Goal: Task Accomplishment & Management: Use online tool/utility

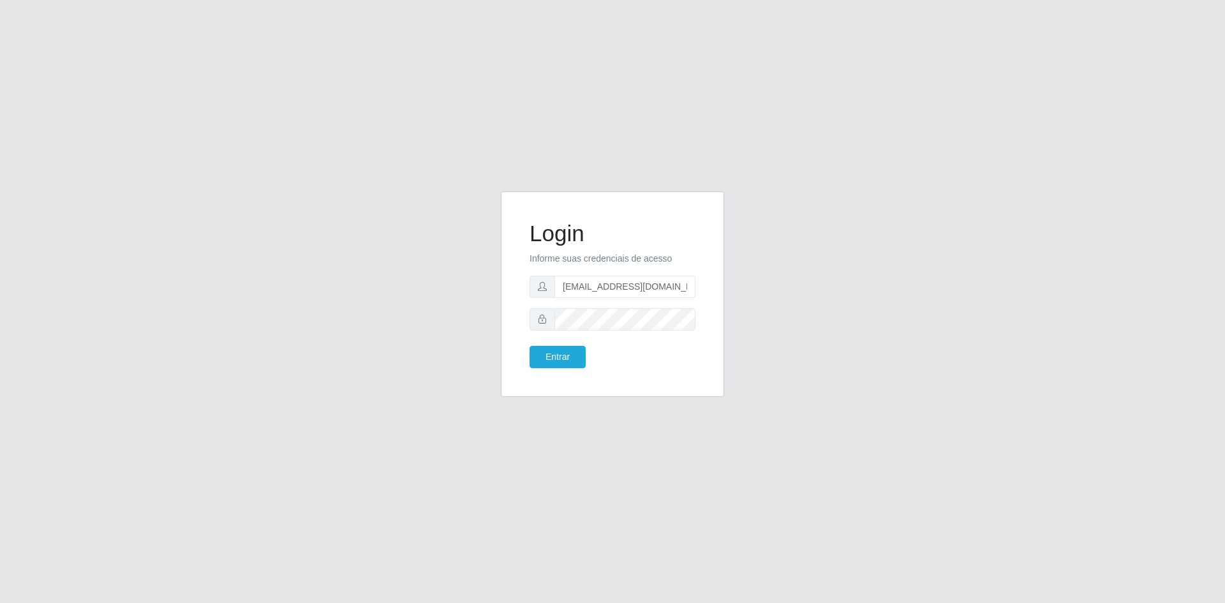
click at [562, 359] on button "Entrar" at bounding box center [558, 357] width 56 height 22
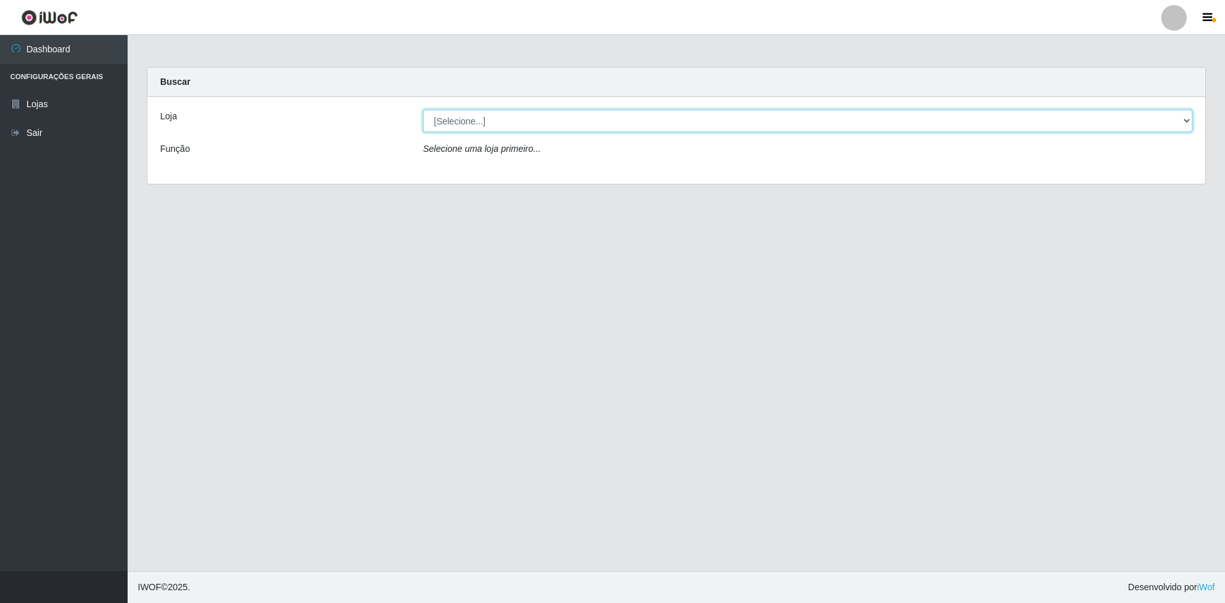
click at [521, 118] on select "[Selecione...] Hiper Queiroz - [GEOGRAPHIC_DATA] [GEOGRAPHIC_DATA] [GEOGRAPHIC_…" at bounding box center [807, 121] width 769 height 22
click at [423, 110] on select "[Selecione...] Hiper Queiroz - [GEOGRAPHIC_DATA] [GEOGRAPHIC_DATA] [GEOGRAPHIC_…" at bounding box center [807, 121] width 769 height 22
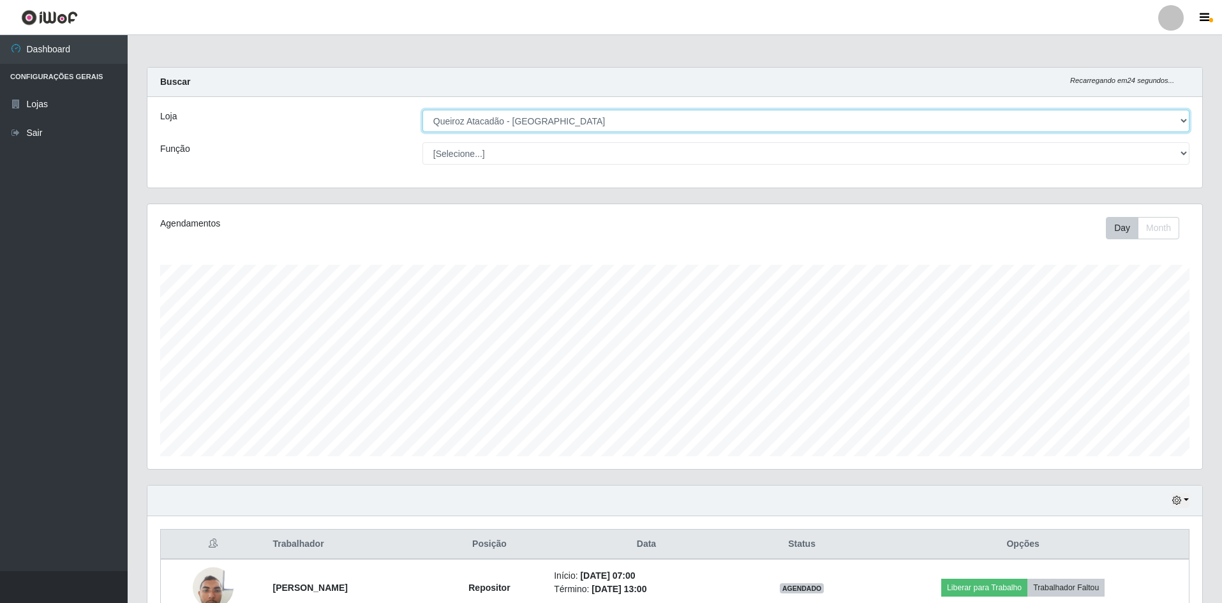
click at [564, 126] on select "[Selecione...] Hiper Queiroz - [GEOGRAPHIC_DATA] [GEOGRAPHIC_DATA] [GEOGRAPHIC_…" at bounding box center [805, 121] width 767 height 22
click at [422, 110] on select "[Selecione...] Hiper Queiroz - [GEOGRAPHIC_DATA] [GEOGRAPHIC_DATA] [GEOGRAPHIC_…" at bounding box center [805, 121] width 767 height 22
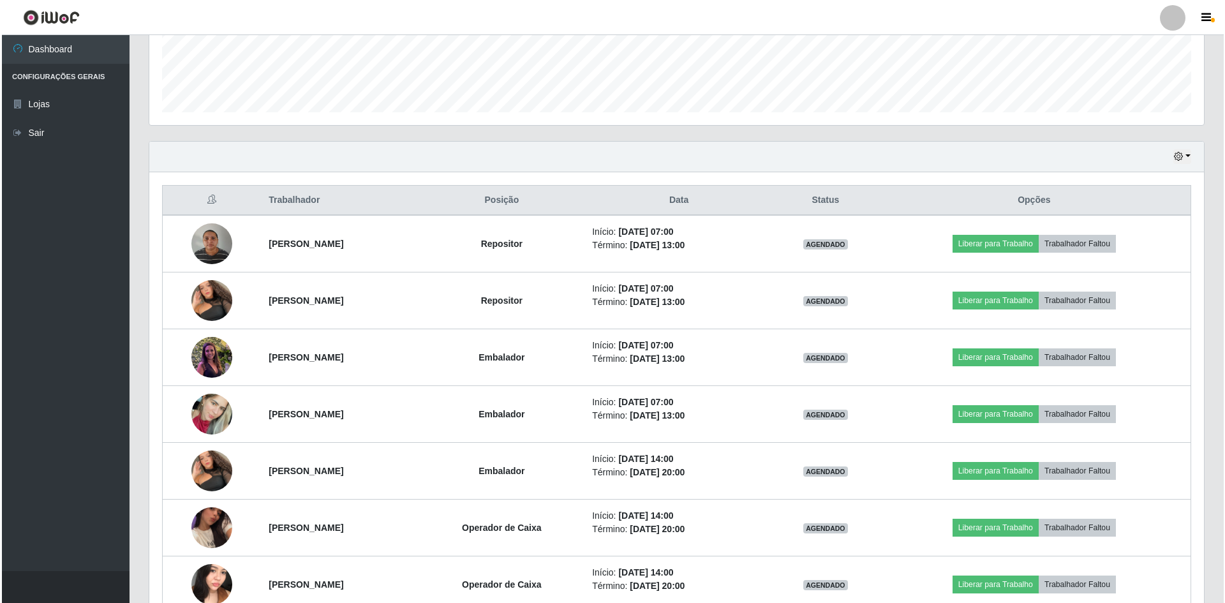
scroll to position [415, 0]
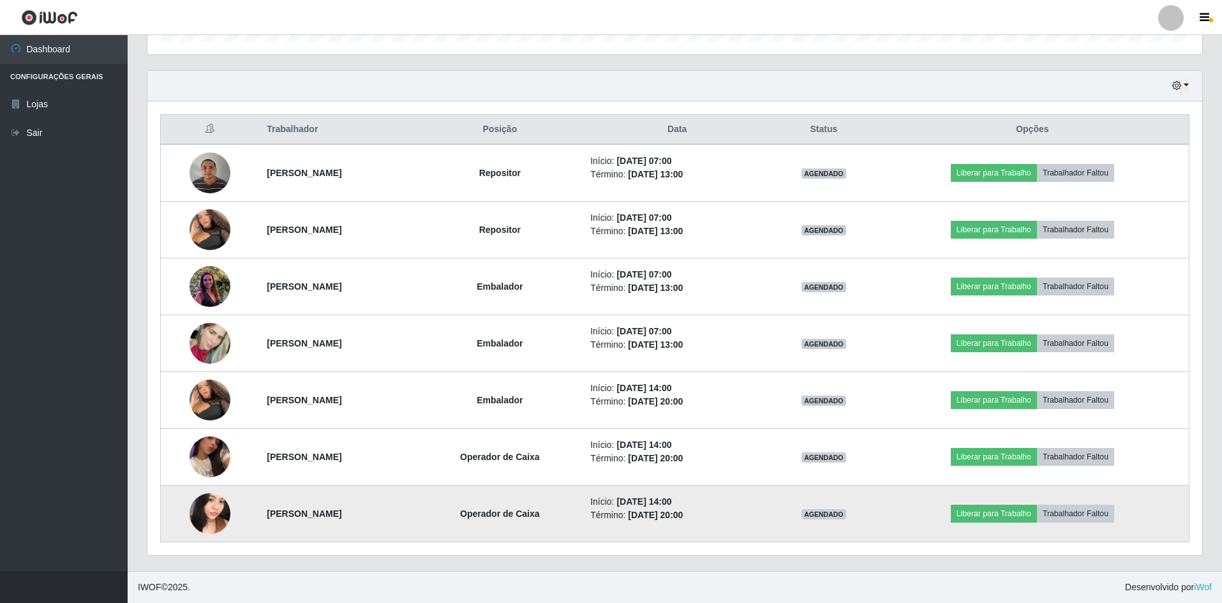
click at [202, 510] on img at bounding box center [209, 513] width 41 height 73
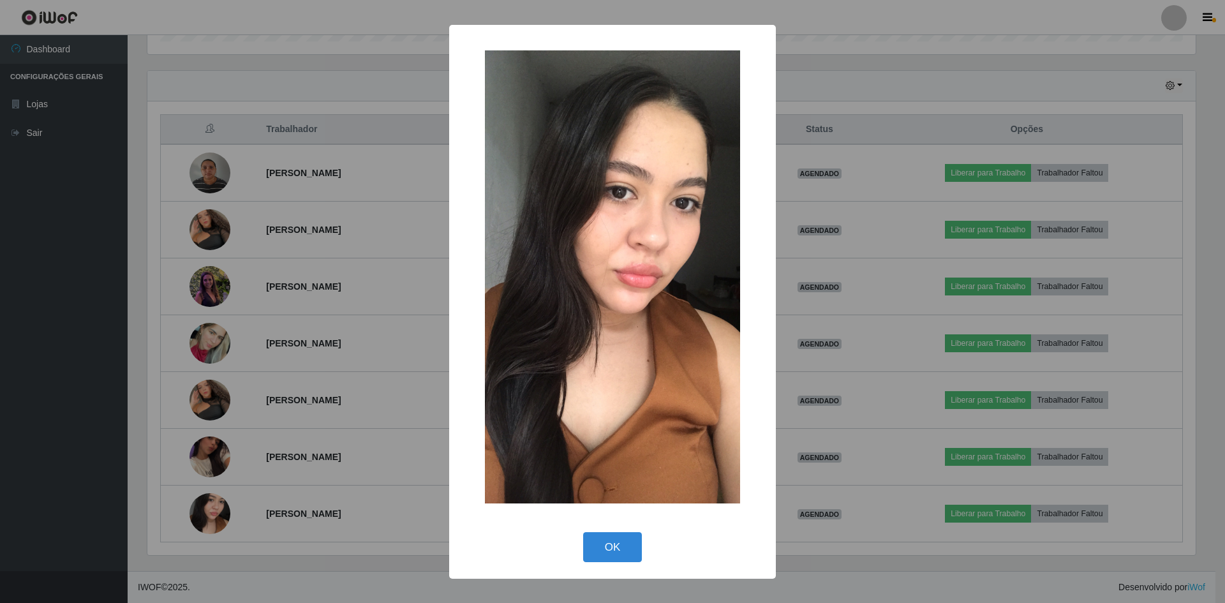
click at [295, 522] on div "× OK Cancel" at bounding box center [612, 301] width 1225 height 603
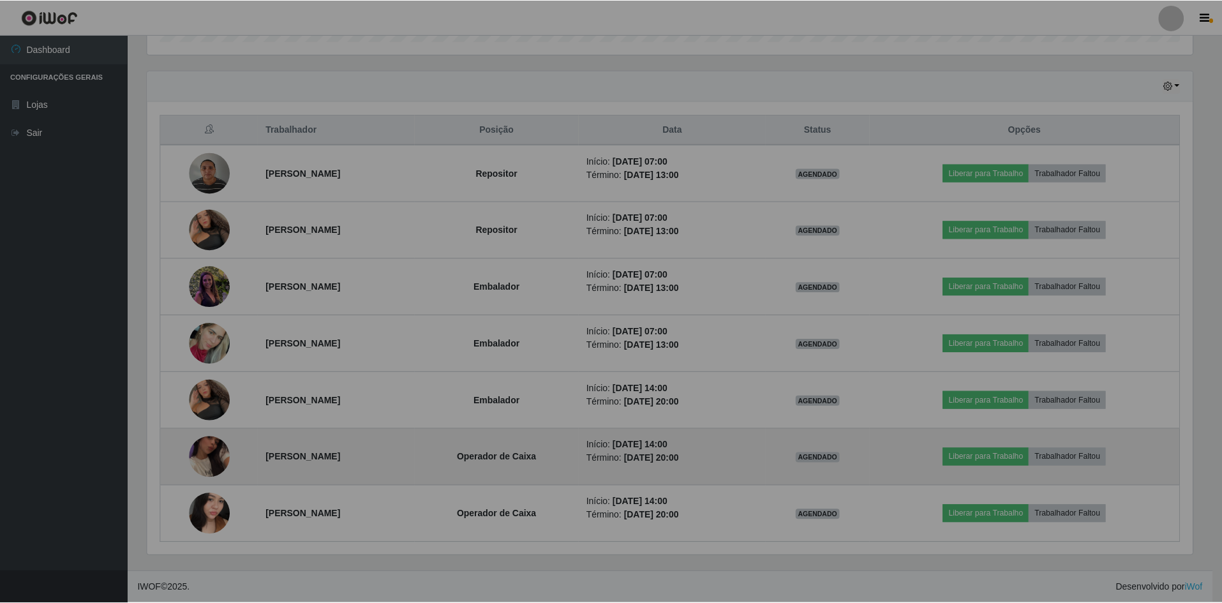
scroll to position [265, 1055]
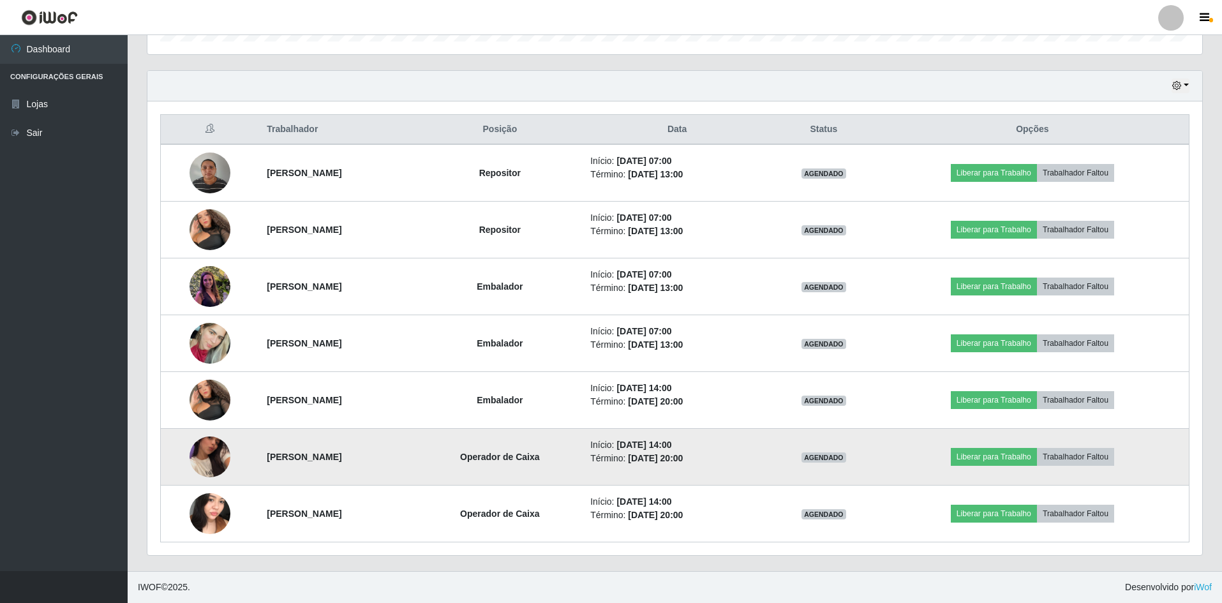
click at [219, 459] on img at bounding box center [209, 456] width 41 height 73
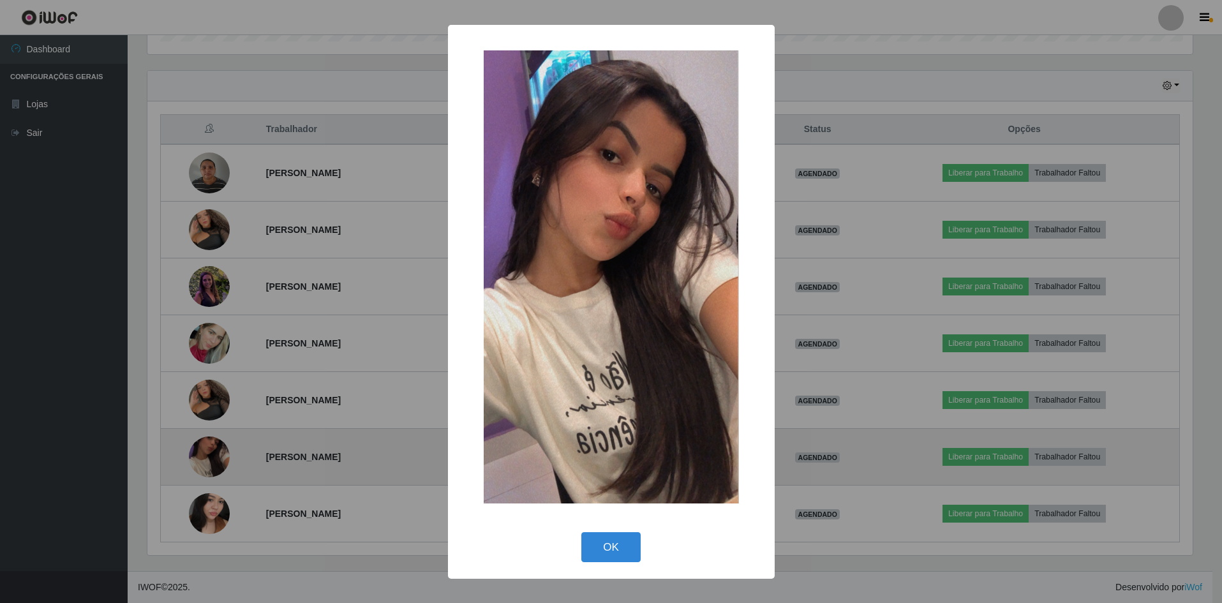
scroll to position [265, 1048]
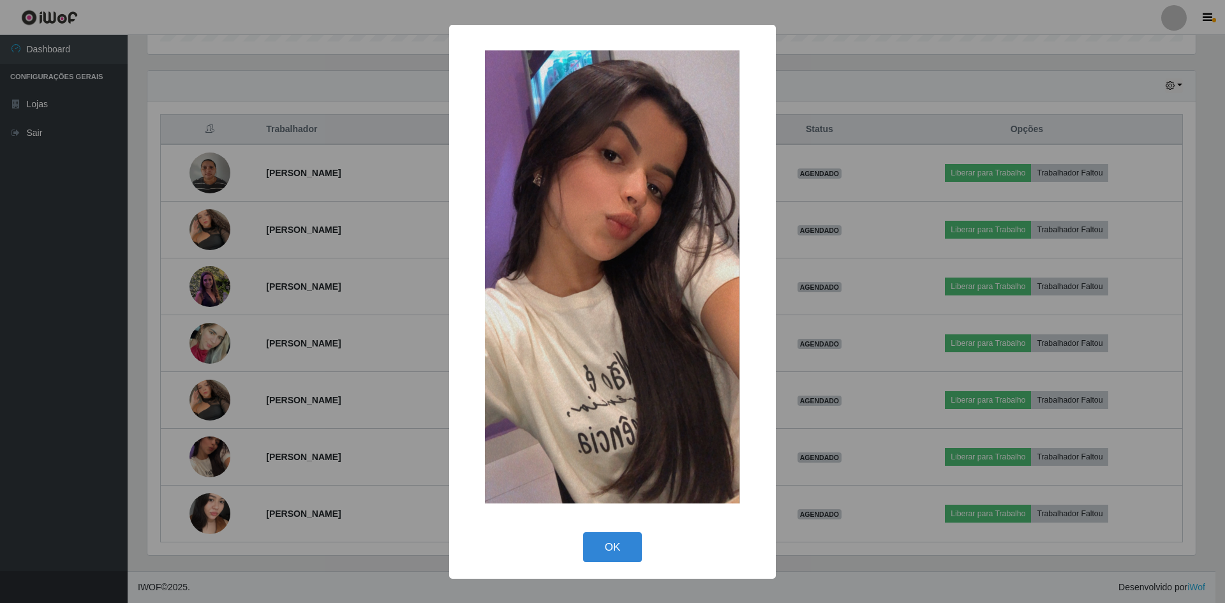
click at [279, 510] on div "× OK Cancel" at bounding box center [612, 301] width 1225 height 603
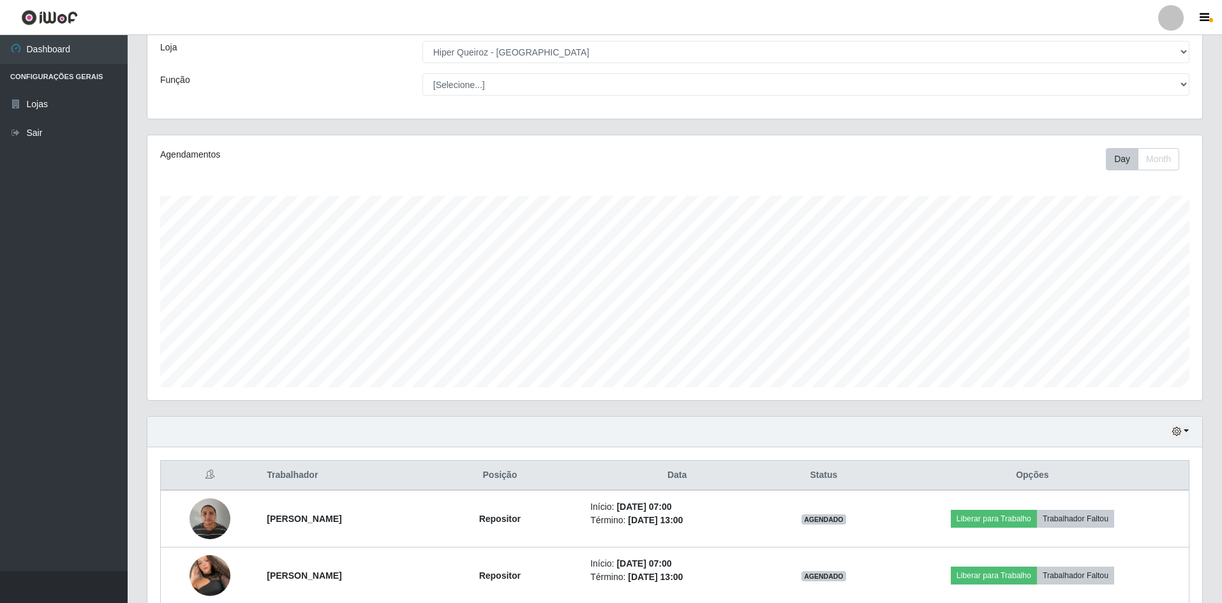
scroll to position [0, 0]
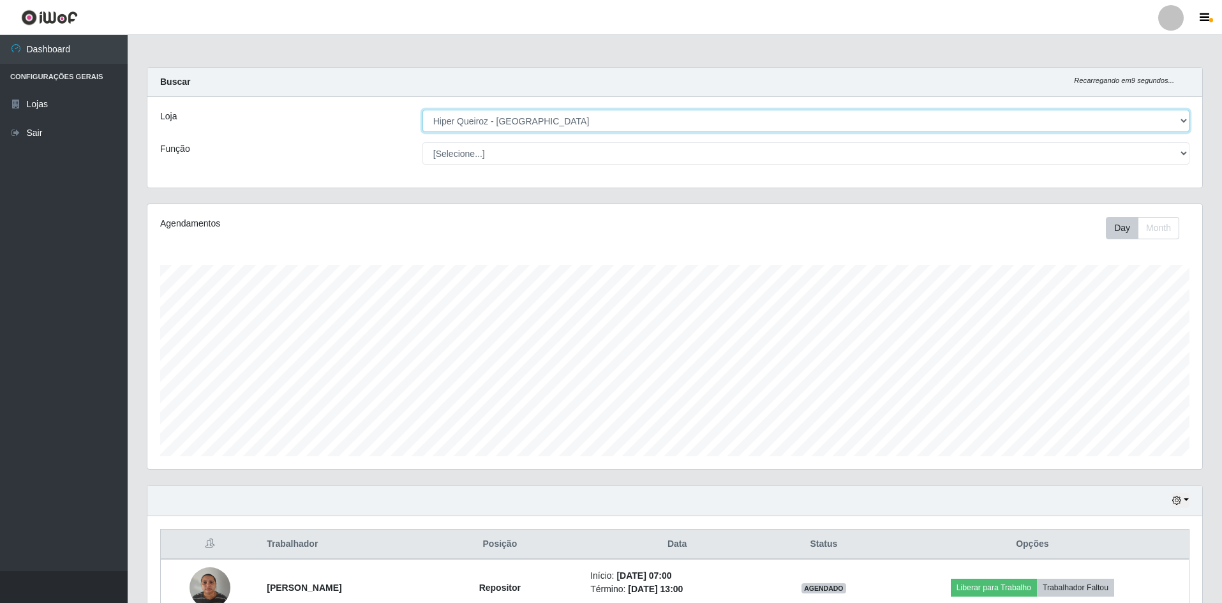
click at [578, 122] on select "[Selecione...] Hiper Queiroz - [GEOGRAPHIC_DATA] [GEOGRAPHIC_DATA] [GEOGRAPHIC_…" at bounding box center [805, 121] width 767 height 22
select select "517"
click at [422, 110] on select "[Selecione...] Hiper Queiroz - [GEOGRAPHIC_DATA] [GEOGRAPHIC_DATA] [GEOGRAPHIC_…" at bounding box center [805, 121] width 767 height 22
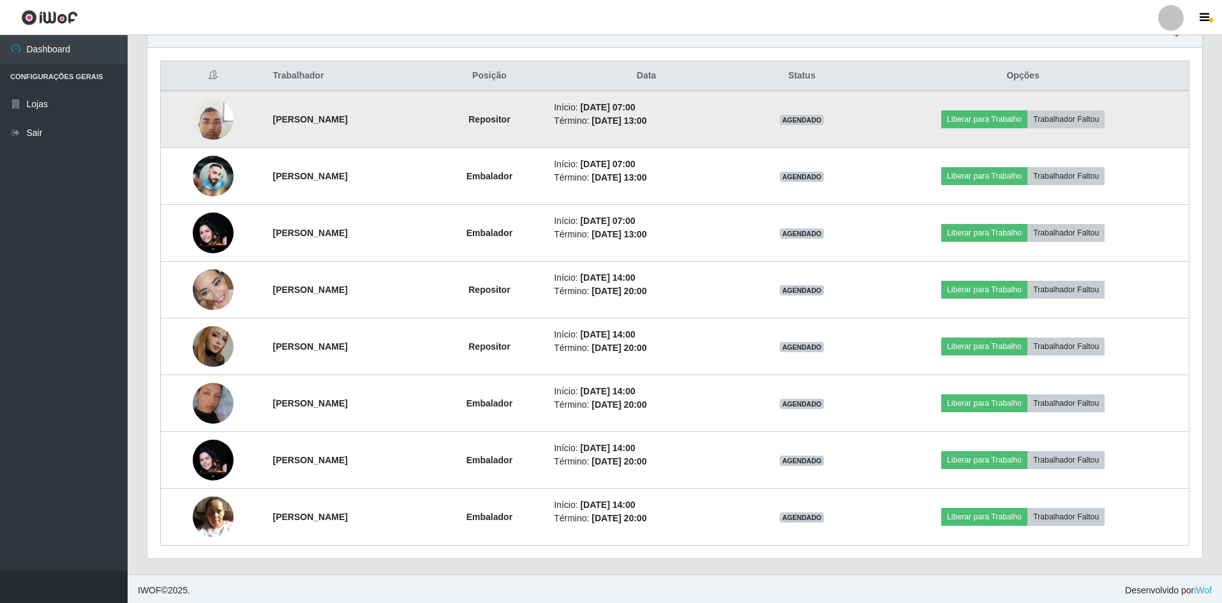
scroll to position [471, 0]
